Goal: Information Seeking & Learning: Learn about a topic

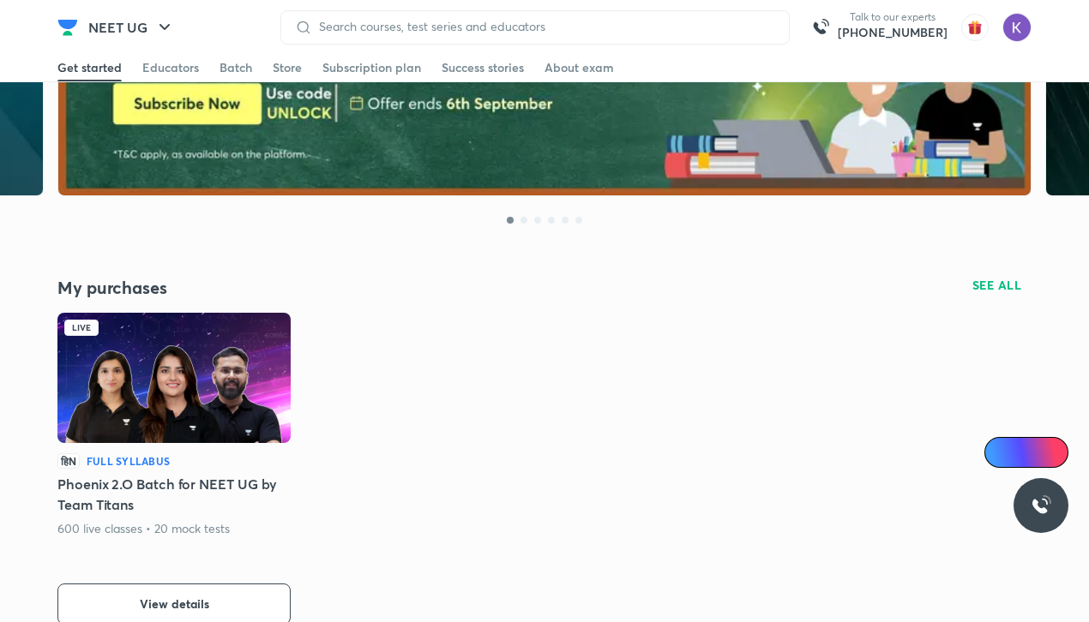
scroll to position [201, 0]
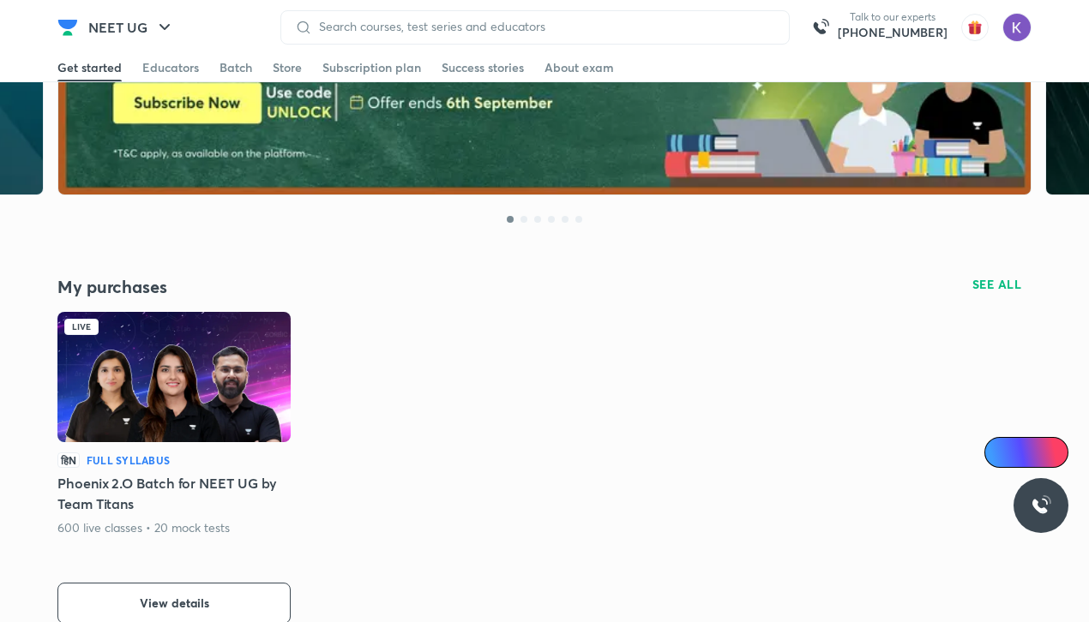
click at [201, 402] on img at bounding box center [173, 377] width 233 height 130
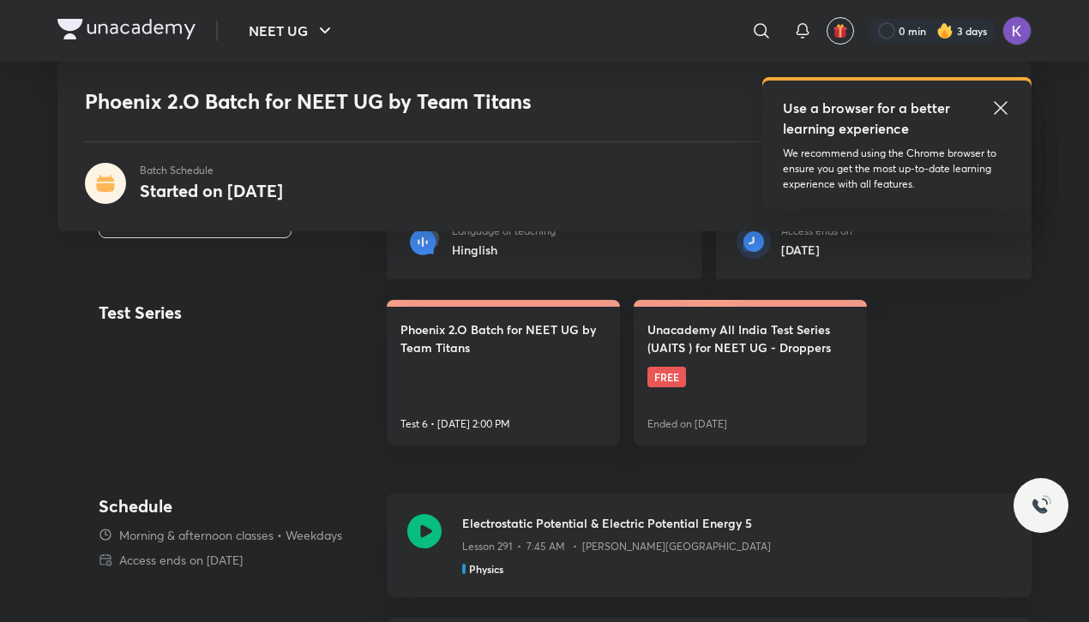
scroll to position [570, 0]
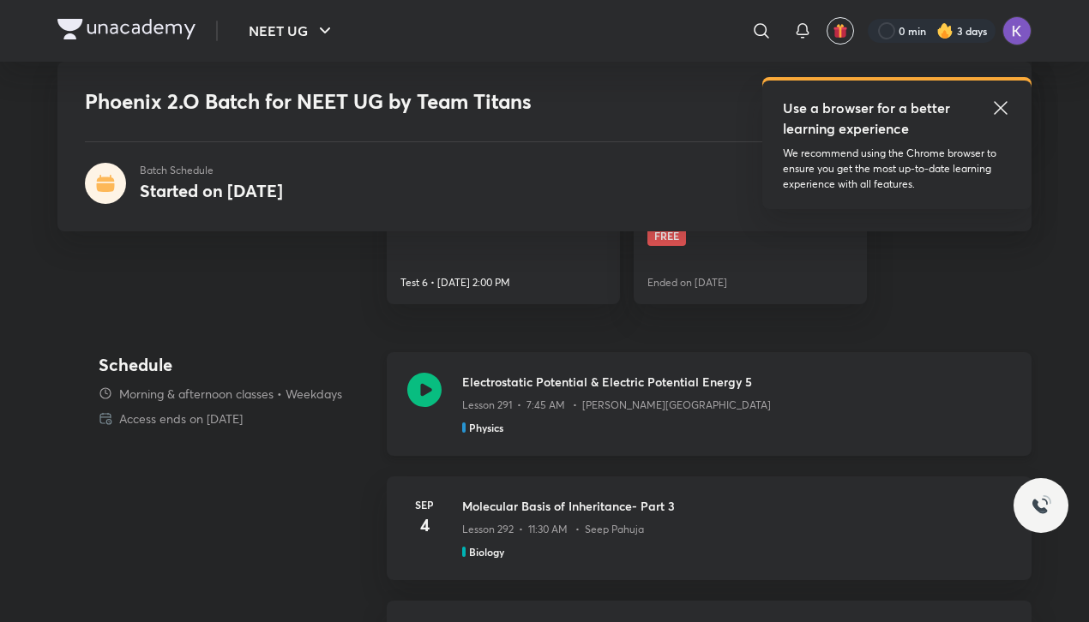
click at [409, 394] on icon at bounding box center [424, 390] width 34 height 34
